Goal: Contribute content

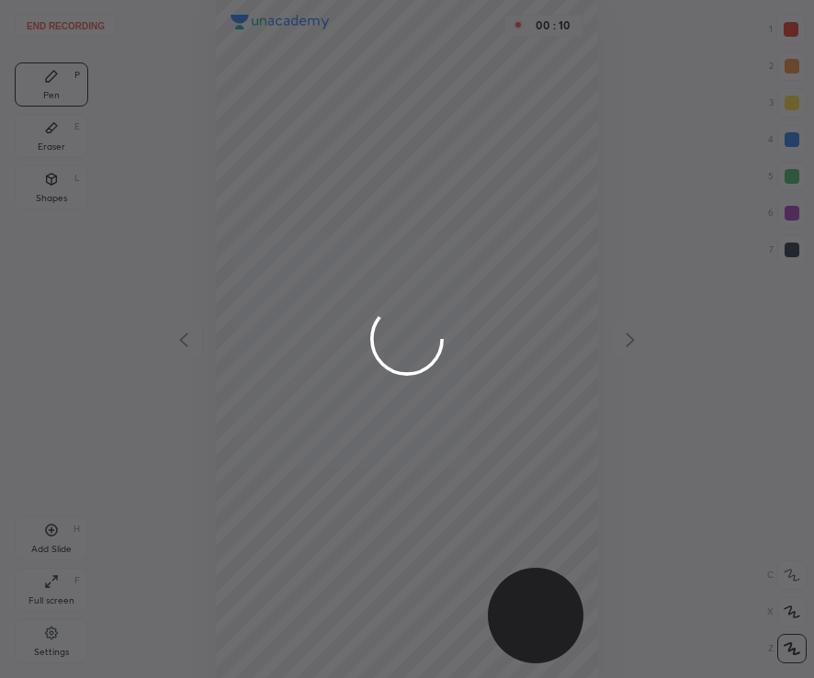
click at [792, 31] on div at bounding box center [407, 339] width 814 height 678
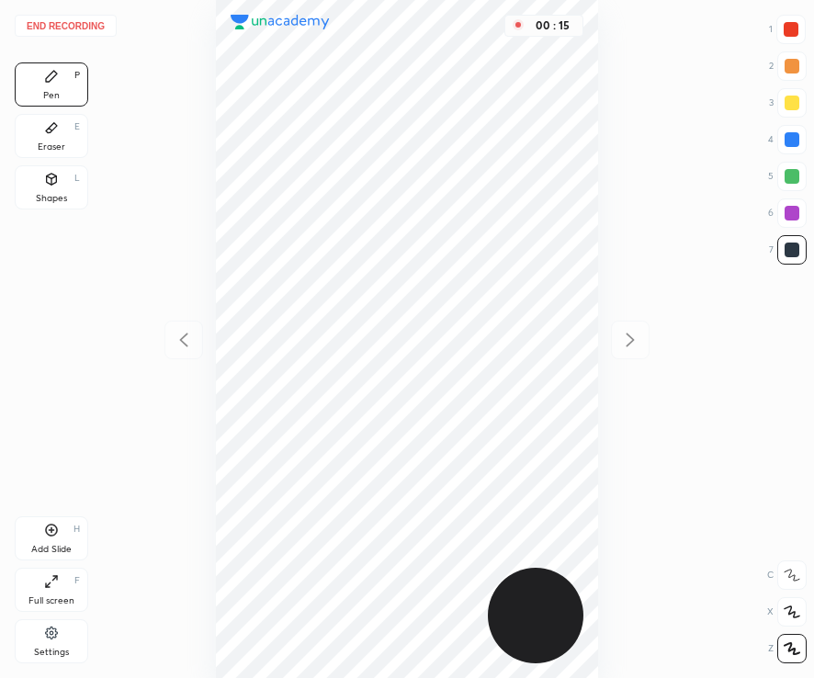
click at [798, 33] on div at bounding box center [790, 29] width 29 height 29
click at [793, 261] on div at bounding box center [791, 249] width 29 height 29
click at [49, 139] on div "Eraser E" at bounding box center [52, 136] width 74 height 44
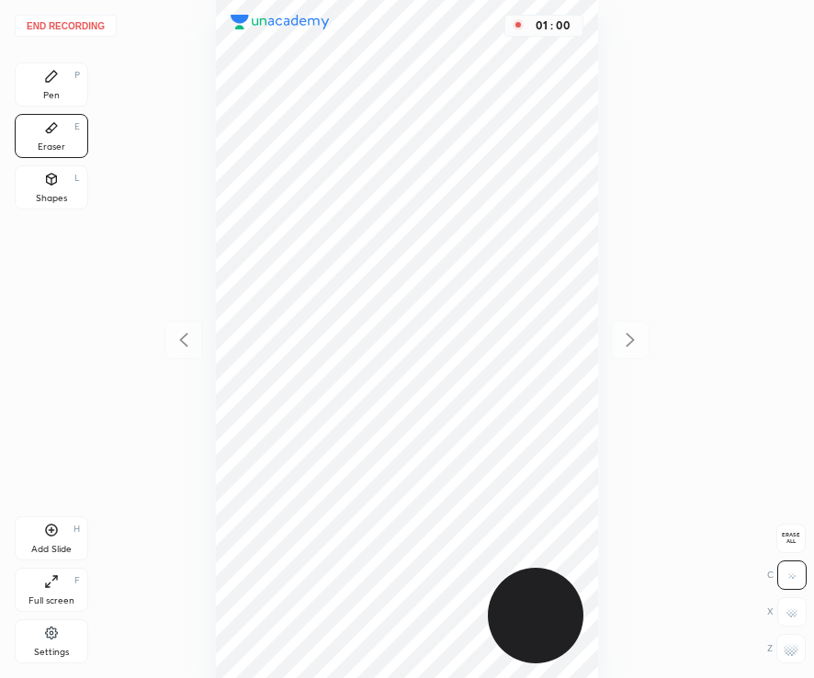
click at [51, 88] on div "Pen P" at bounding box center [52, 84] width 74 height 44
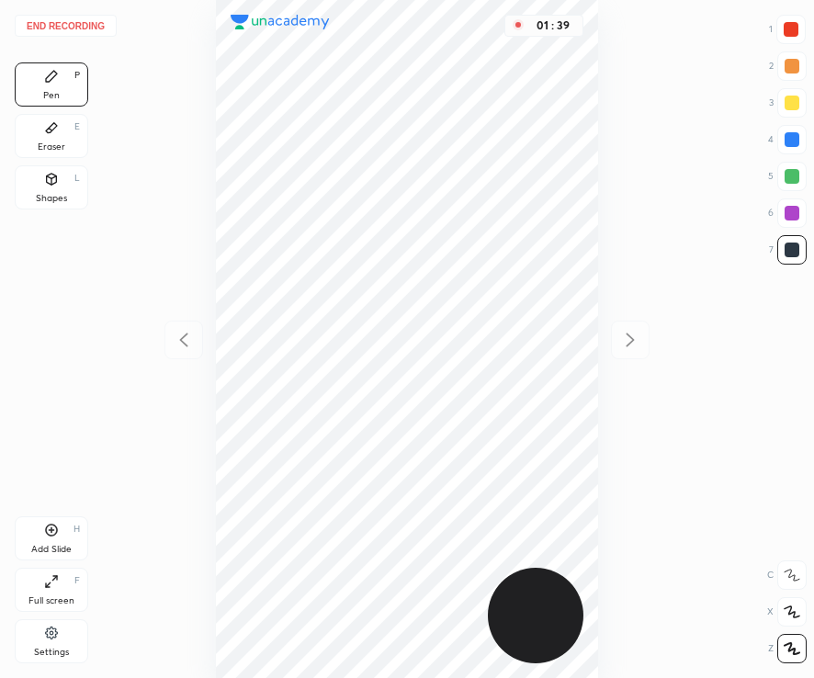
click at [59, 552] on div "Add Slide" at bounding box center [51, 549] width 40 height 9
click at [54, 543] on div "Add Slide H" at bounding box center [52, 538] width 74 height 44
click at [51, 545] on div "Add Slide" at bounding box center [51, 549] width 40 height 9
click at [52, 530] on icon at bounding box center [52, 530] width 6 height 6
click at [55, 546] on div "Add Slide" at bounding box center [51, 549] width 40 height 9
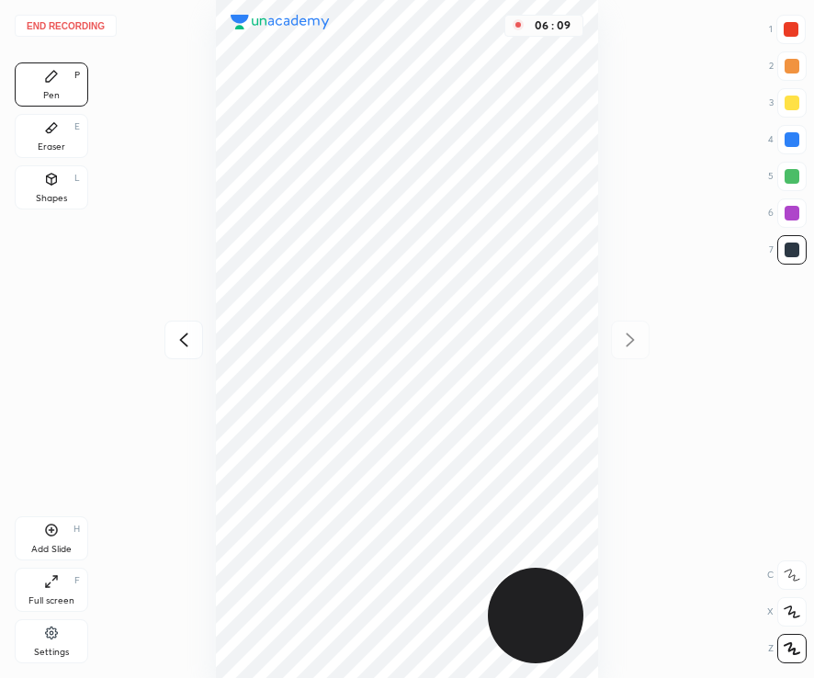
click at [794, 28] on div at bounding box center [791, 29] width 15 height 15
click at [62, 199] on div "Shapes" at bounding box center [51, 198] width 31 height 9
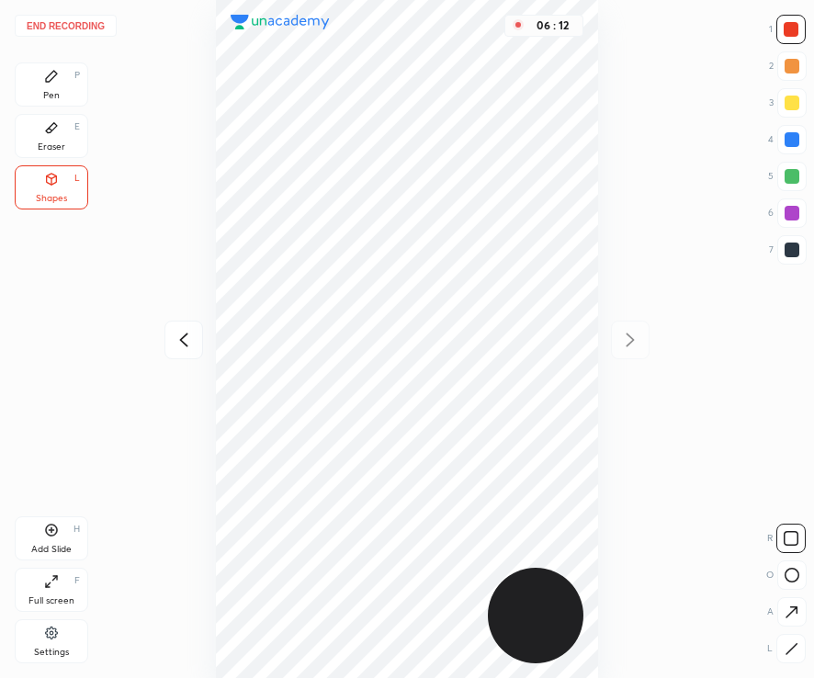
click at [68, 90] on div "Pen P" at bounding box center [52, 84] width 74 height 44
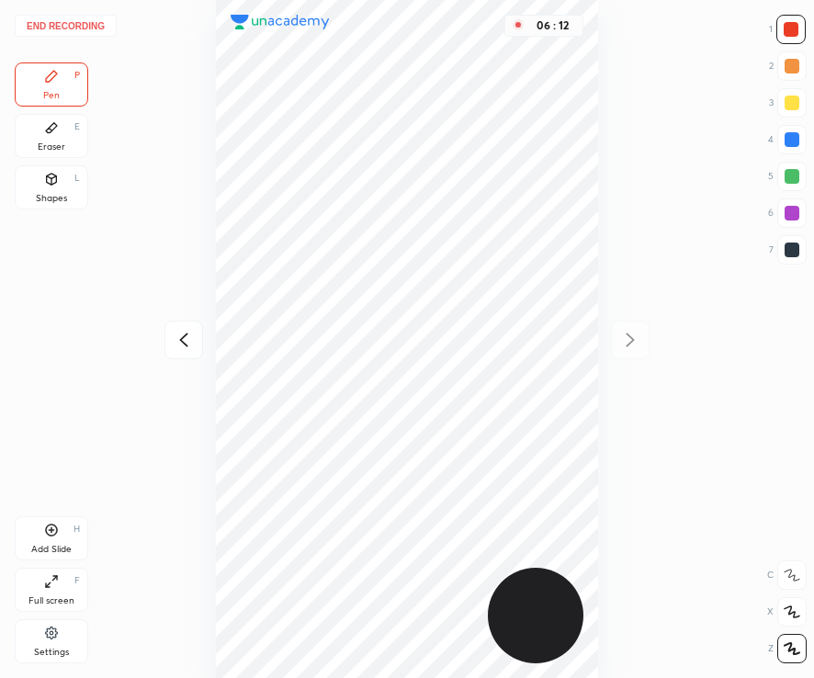
click at [94, 22] on button "End recording" at bounding box center [66, 26] width 102 height 22
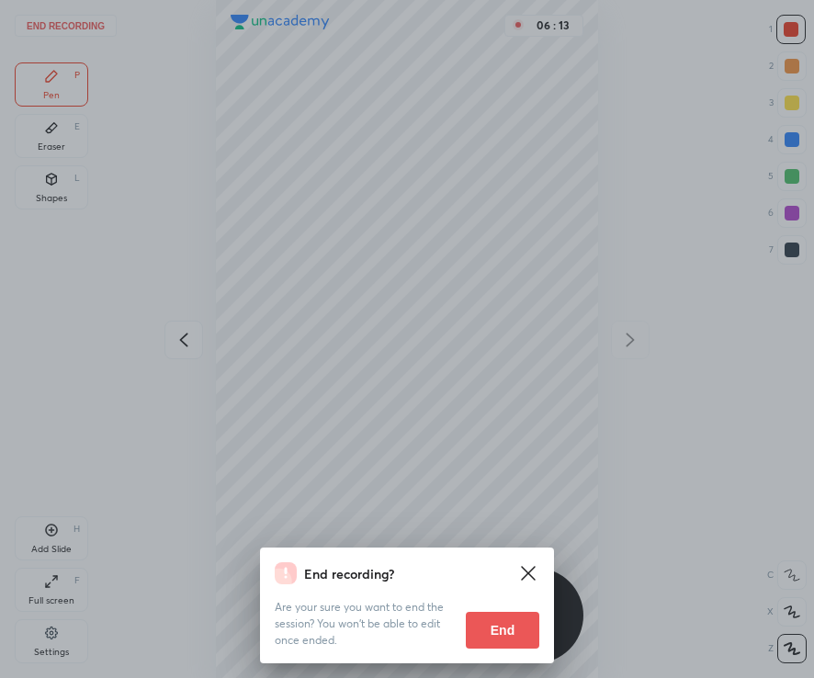
click at [502, 626] on button "End" at bounding box center [503, 630] width 74 height 37
